Goal: Information Seeking & Learning: Learn about a topic

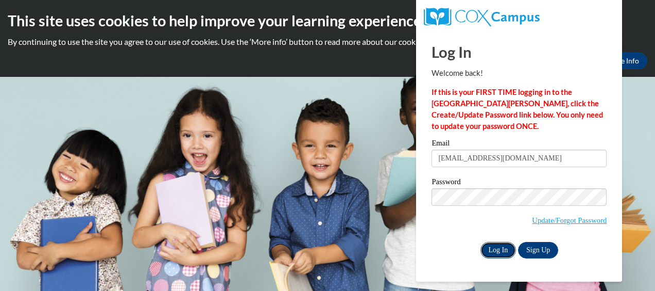
click at [498, 248] on input "Log In" at bounding box center [499, 250] width 36 height 16
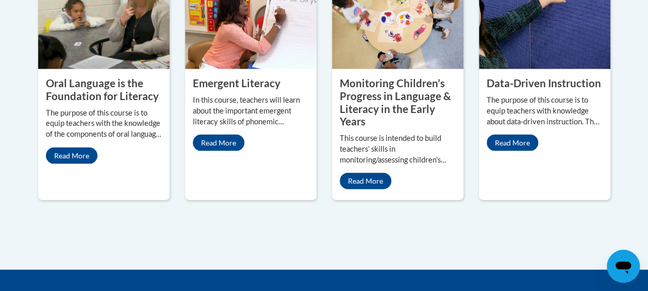
scroll to position [1042, 0]
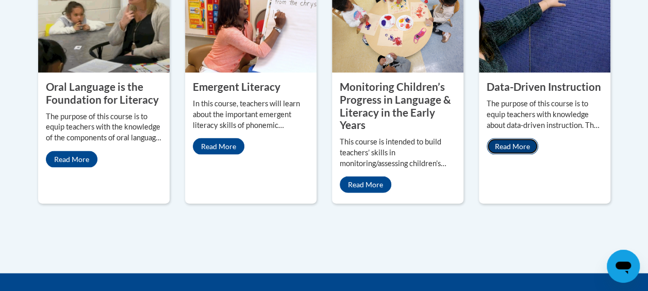
click at [513, 138] on link "Read More" at bounding box center [512, 146] width 52 height 16
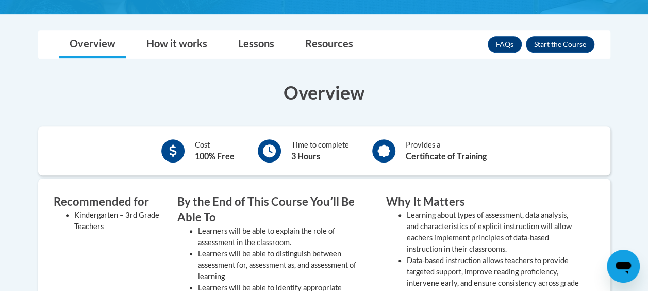
scroll to position [257, 0]
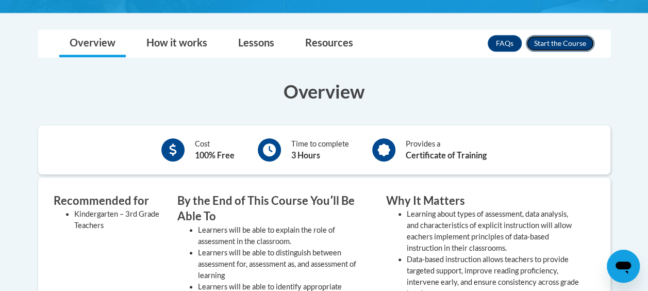
click at [565, 42] on button "Enroll" at bounding box center [559, 43] width 69 height 16
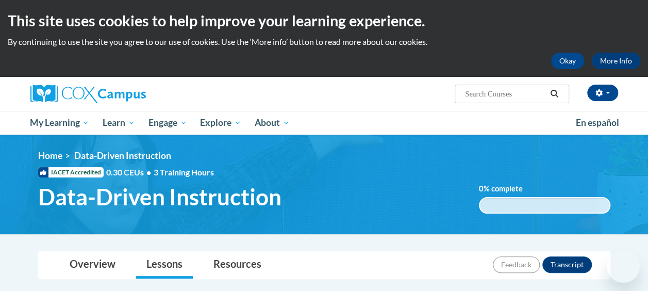
click at [535, 124] on ul "My Learning My Learning My Course Progress Certificates My Action Plans Group D…" at bounding box center [296, 123] width 545 height 24
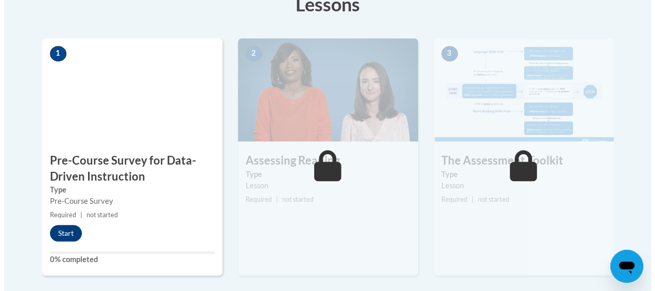
scroll to position [309, 0]
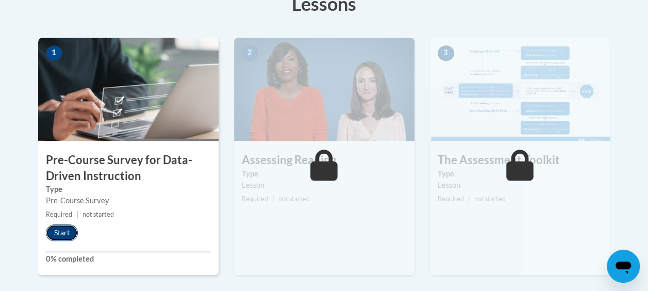
click at [62, 233] on button "Start" at bounding box center [62, 232] width 32 height 16
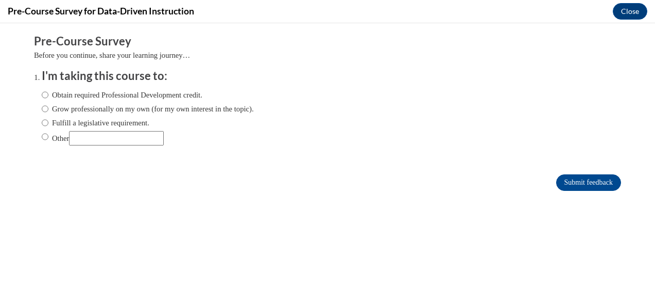
scroll to position [0, 0]
click at [42, 94] on input "Obtain required Professional Development credit." at bounding box center [45, 94] width 7 height 11
radio input "true"
click at [42, 108] on label "Grow professionally on my own (for my own interest in the topic)." at bounding box center [148, 108] width 212 height 11
click at [42, 108] on input "Grow professionally on my own (for my own interest in the topic)." at bounding box center [45, 108] width 7 height 11
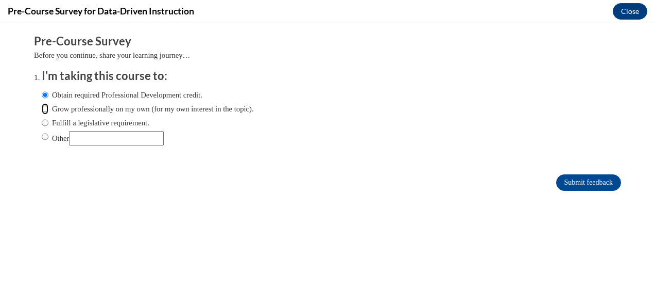
radio input "true"
click at [42, 96] on input "Obtain required Professional Development credit." at bounding box center [45, 94] width 7 height 11
radio input "true"
click at [571, 185] on input "Submit feedback" at bounding box center [588, 182] width 65 height 16
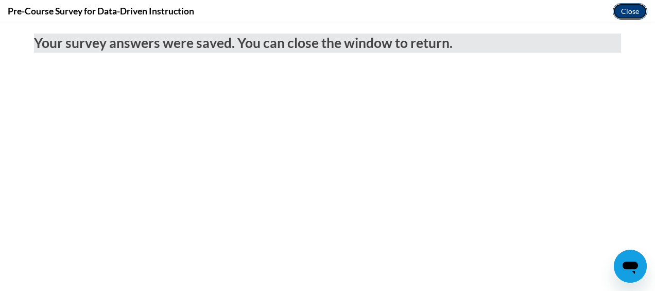
click at [632, 8] on button "Close" at bounding box center [630, 11] width 35 height 16
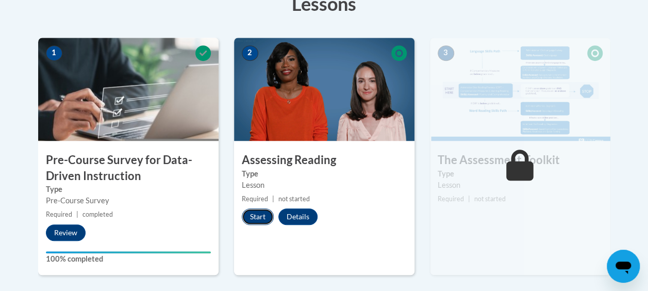
click at [255, 213] on button "Start" at bounding box center [258, 216] width 32 height 16
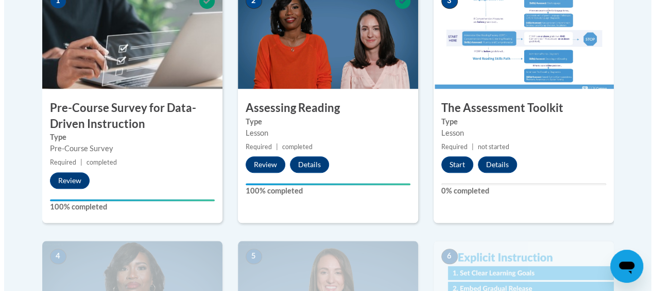
scroll to position [370, 0]
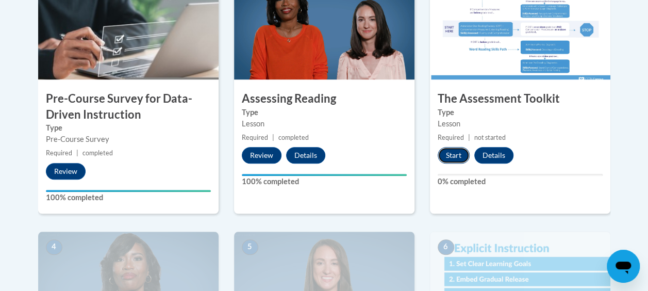
click at [450, 156] on button "Start" at bounding box center [453, 155] width 32 height 16
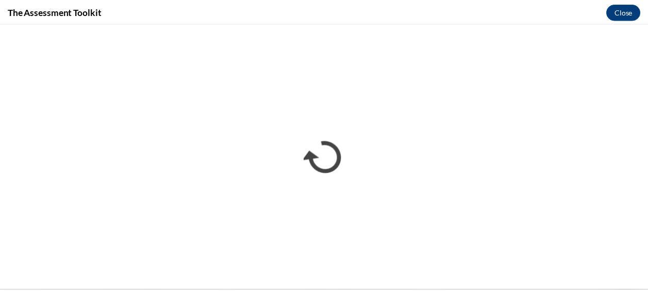
scroll to position [0, 0]
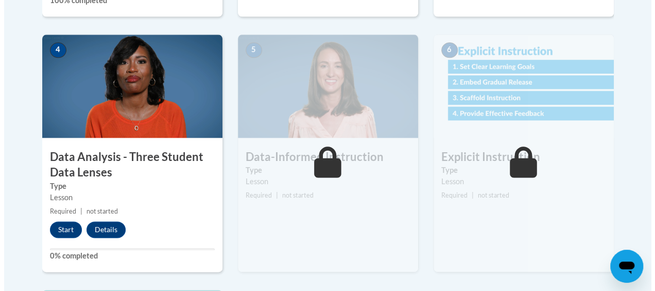
scroll to position [570, 0]
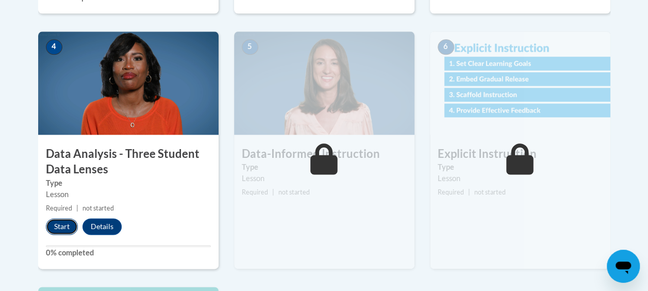
click at [56, 226] on button "Start" at bounding box center [62, 226] width 32 height 16
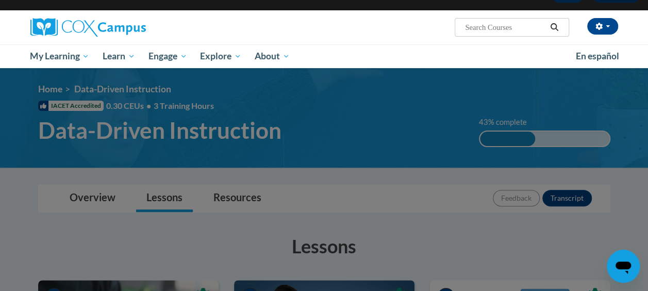
scroll to position [154, 0]
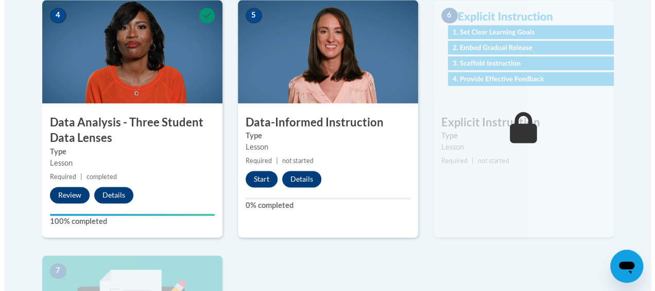
scroll to position [541, 0]
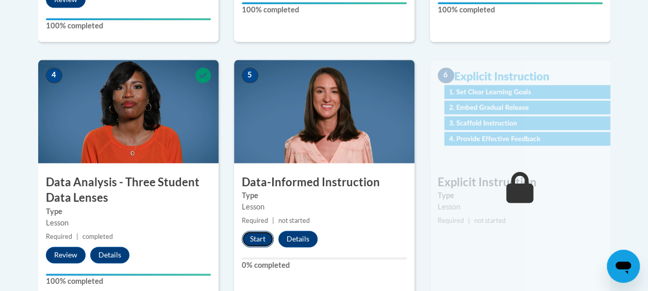
click at [257, 241] on button "Start" at bounding box center [258, 238] width 32 height 16
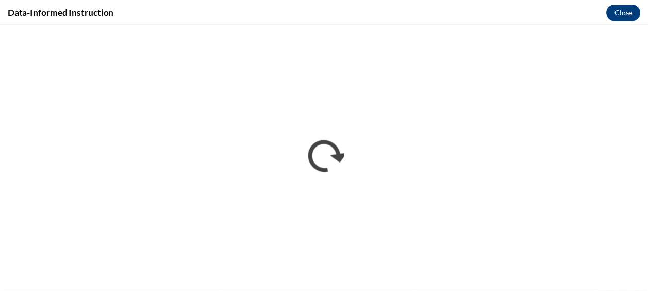
scroll to position [0, 0]
click at [630, 8] on button "Close" at bounding box center [630, 11] width 35 height 16
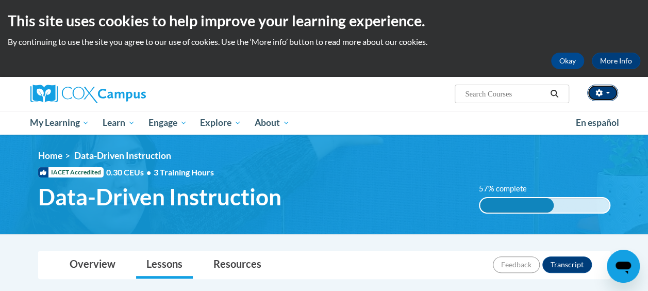
click at [609, 92] on button "button" at bounding box center [602, 92] width 31 height 16
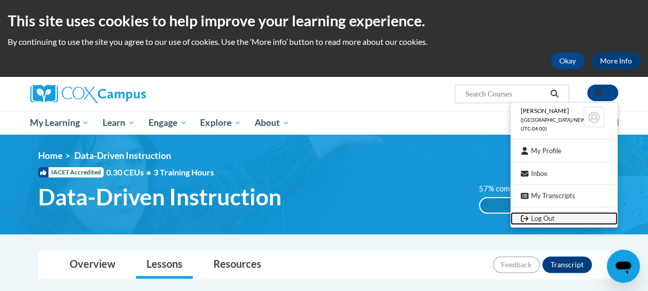
click at [548, 216] on link "Log Out" at bounding box center [563, 218] width 107 height 13
